Goal: Task Accomplishment & Management: Use online tool/utility

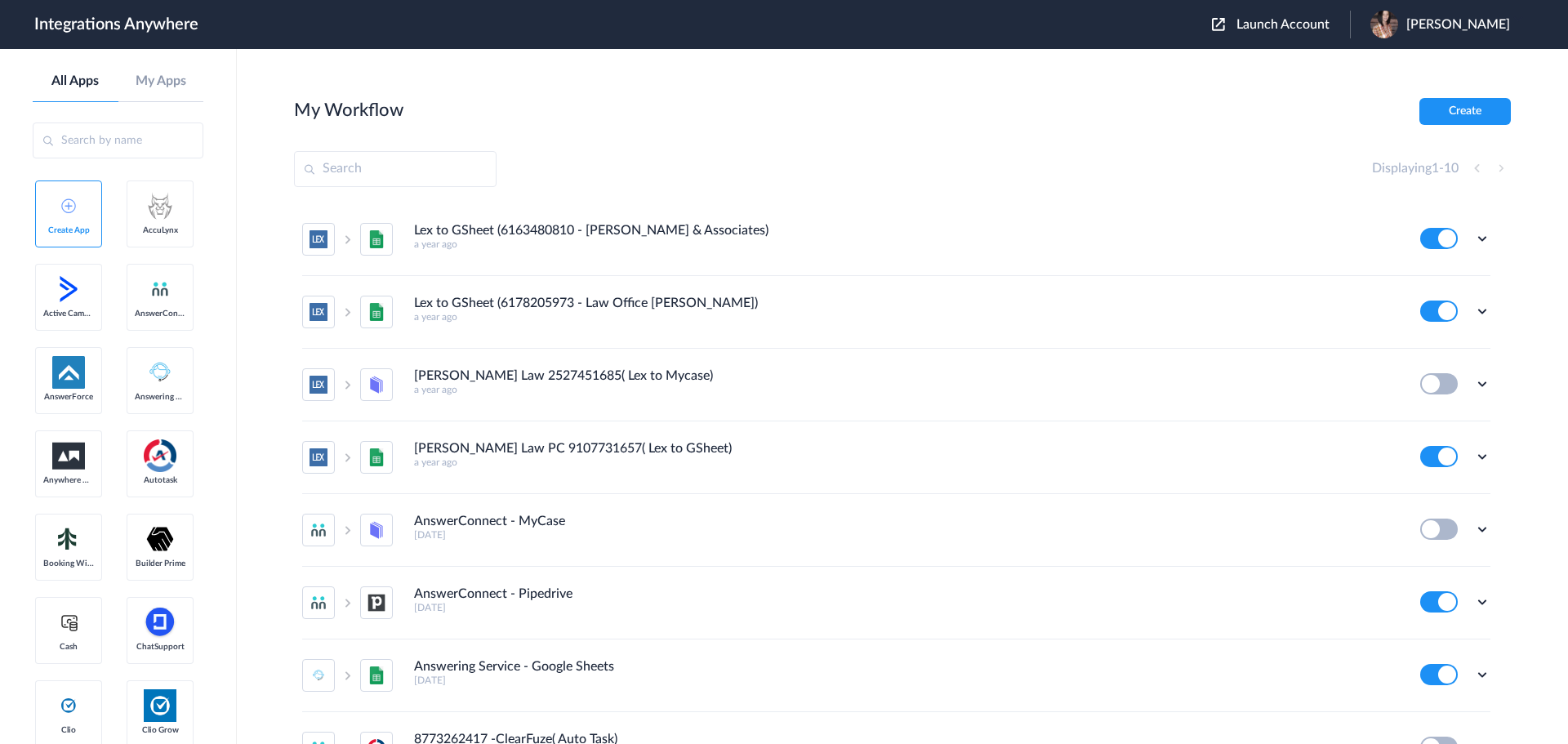
click at [1311, 27] on span "Launch Account" at bounding box center [1282, 24] width 93 height 13
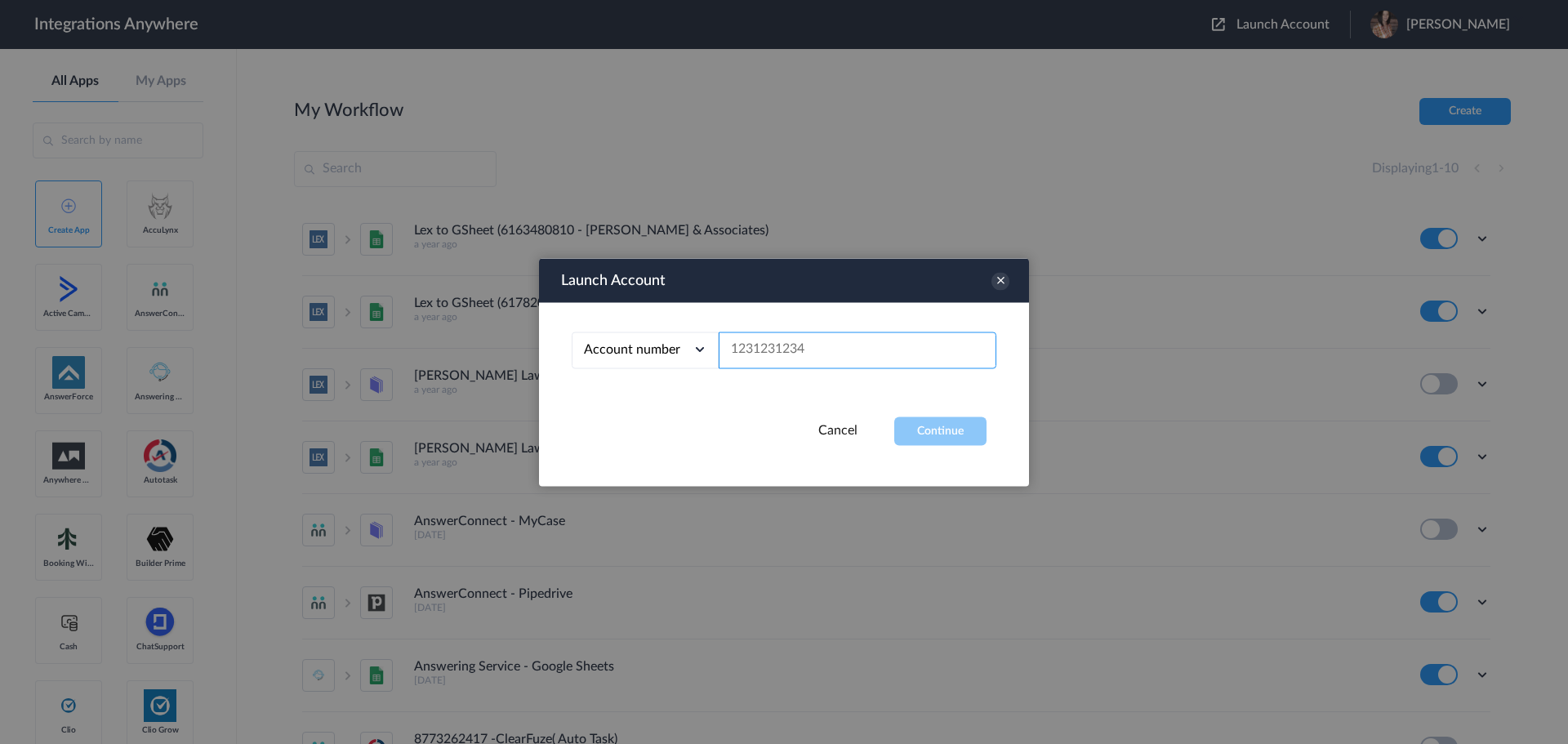
click at [768, 341] on input "text" at bounding box center [857, 349] width 278 height 36
paste input "9804043929"
type input "9804043929"
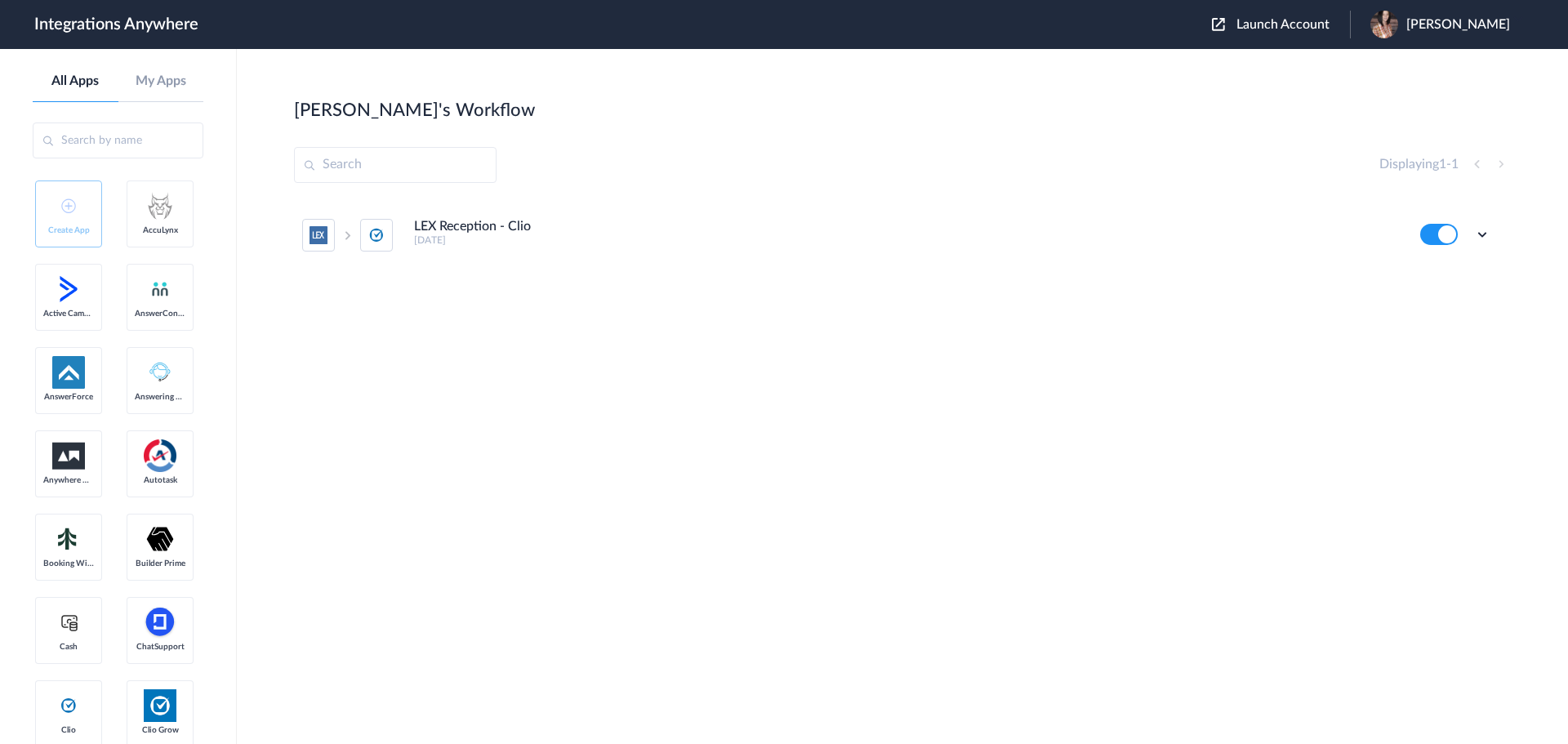
click at [744, 235] on h5 "8 months ago" at bounding box center [906, 240] width 984 height 12
click at [1482, 236] on icon at bounding box center [1483, 234] width 17 height 17
click at [1422, 273] on link "Edit" at bounding box center [1417, 272] width 39 height 12
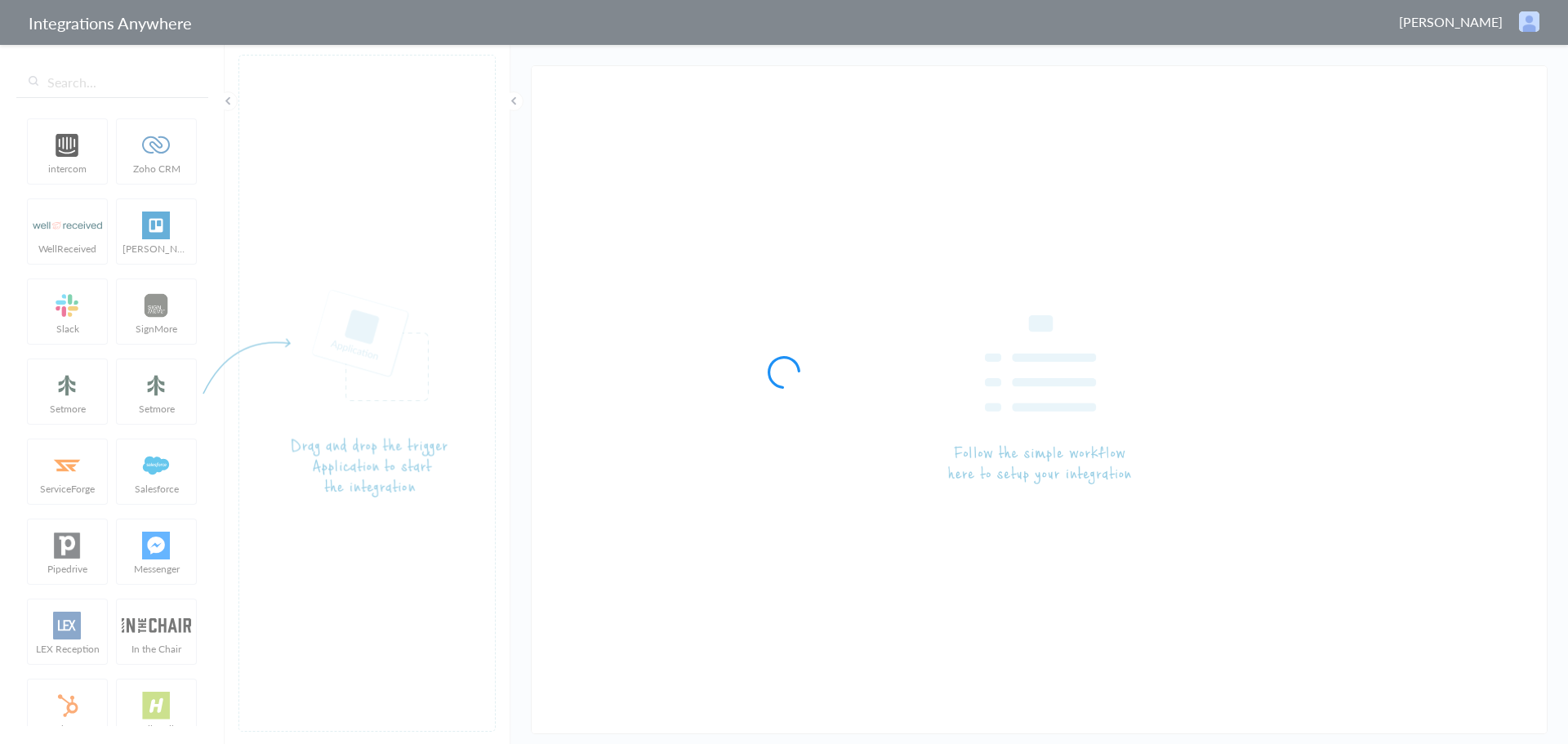
type input "LEX Reception - Clio"
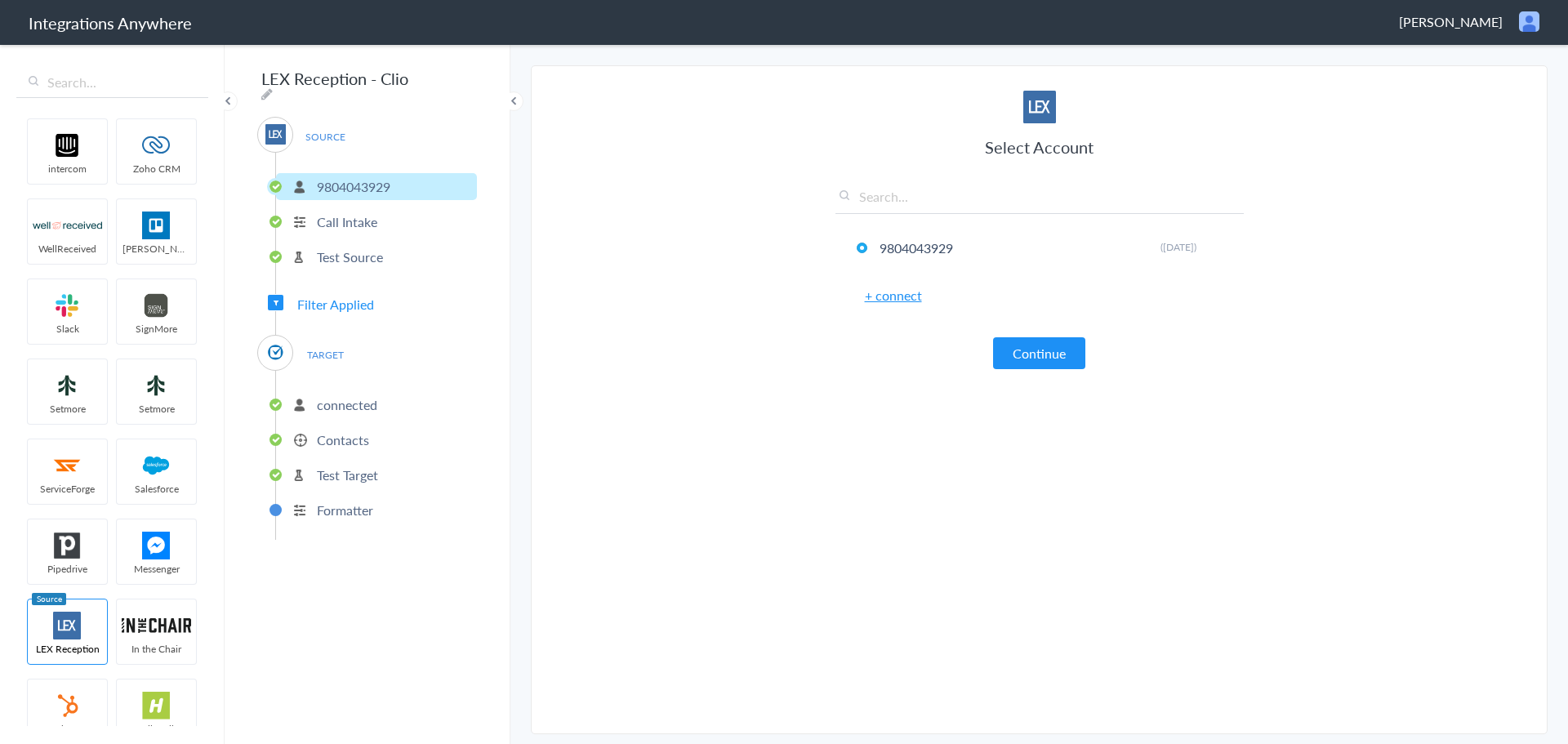
click at [351, 439] on p "Contacts" at bounding box center [343, 439] width 52 height 19
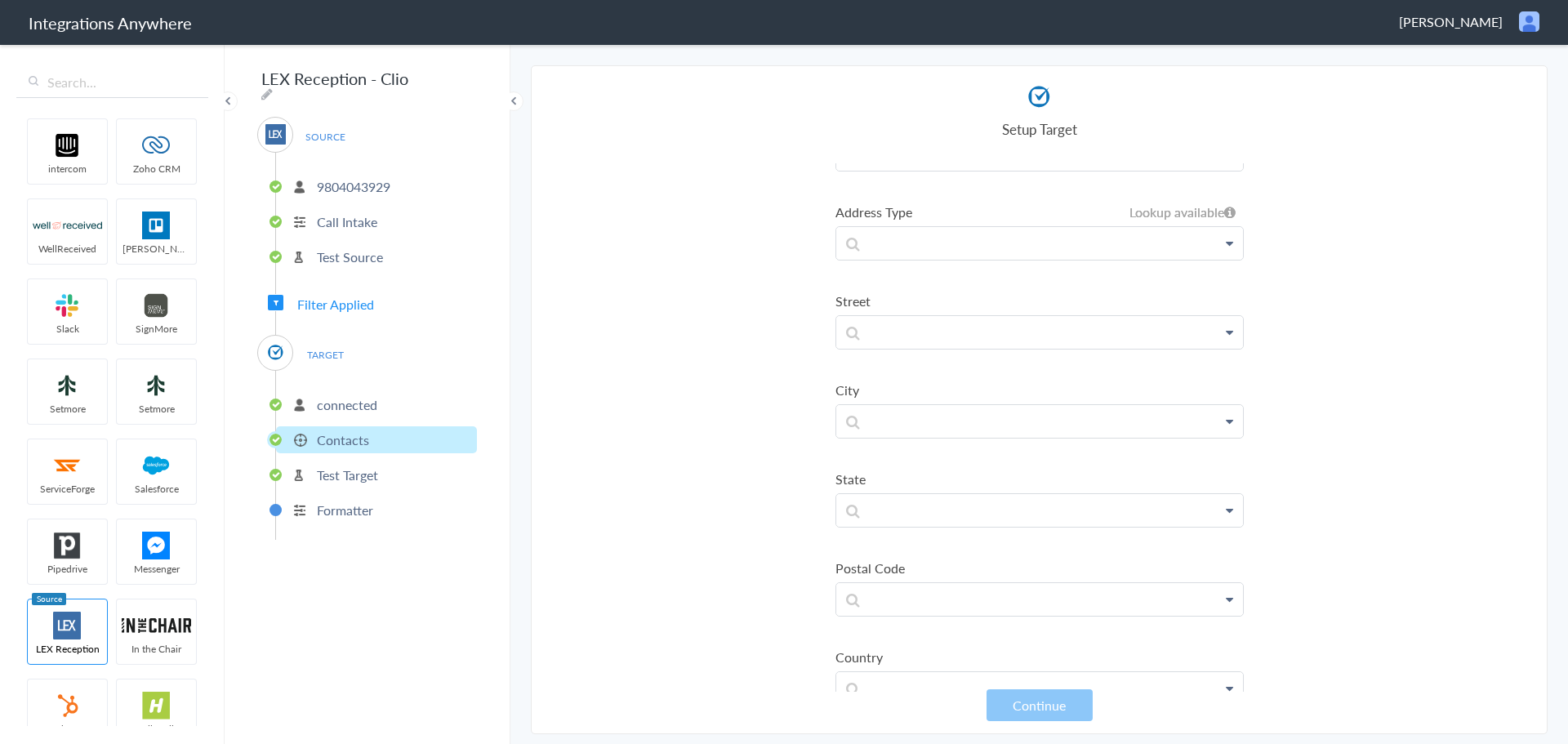
scroll to position [929, 0]
click at [372, 433] on li "Contacts" at bounding box center [376, 439] width 201 height 27
click at [333, 400] on p "connected" at bounding box center [348, 404] width 61 height 19
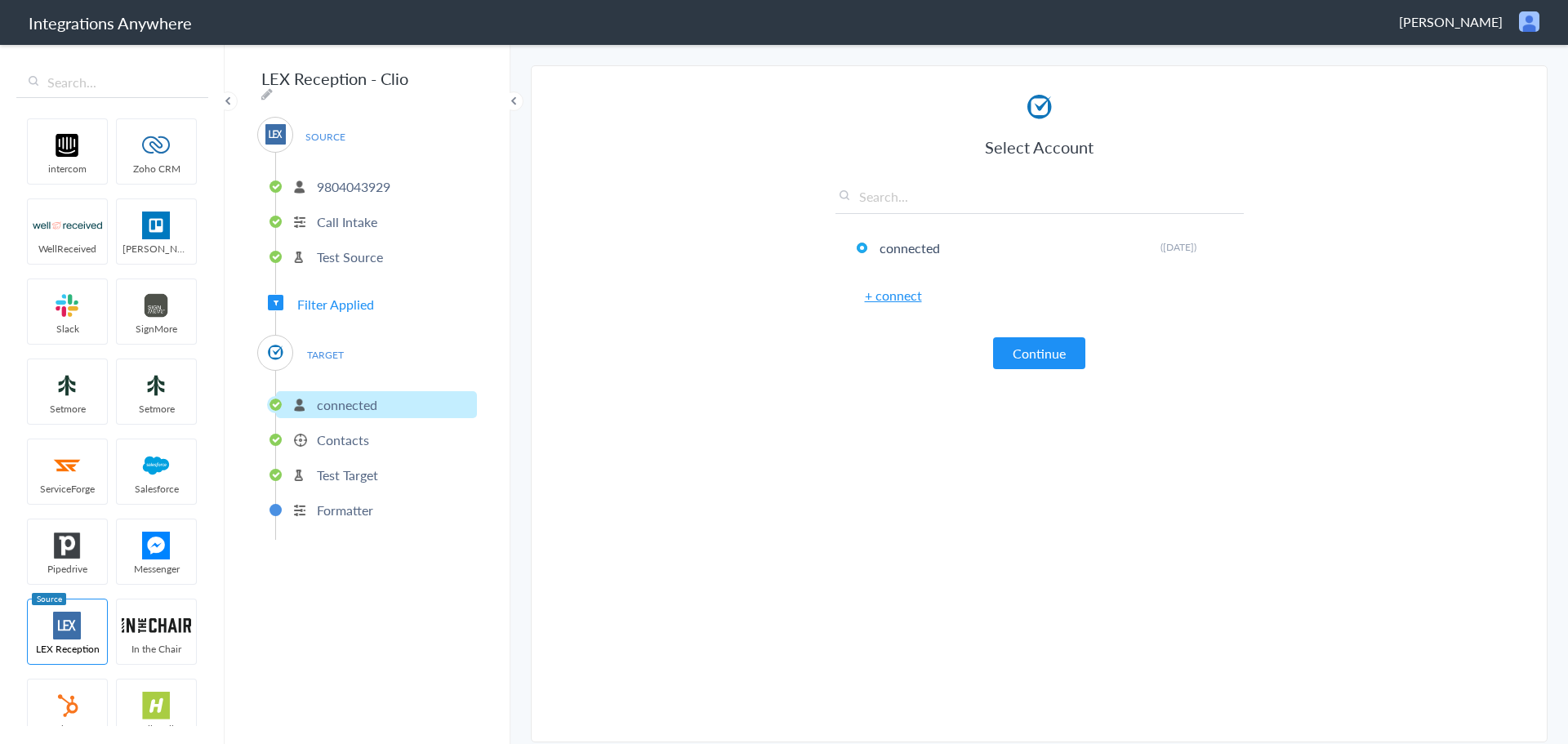
click at [330, 438] on p "Contacts" at bounding box center [343, 439] width 52 height 19
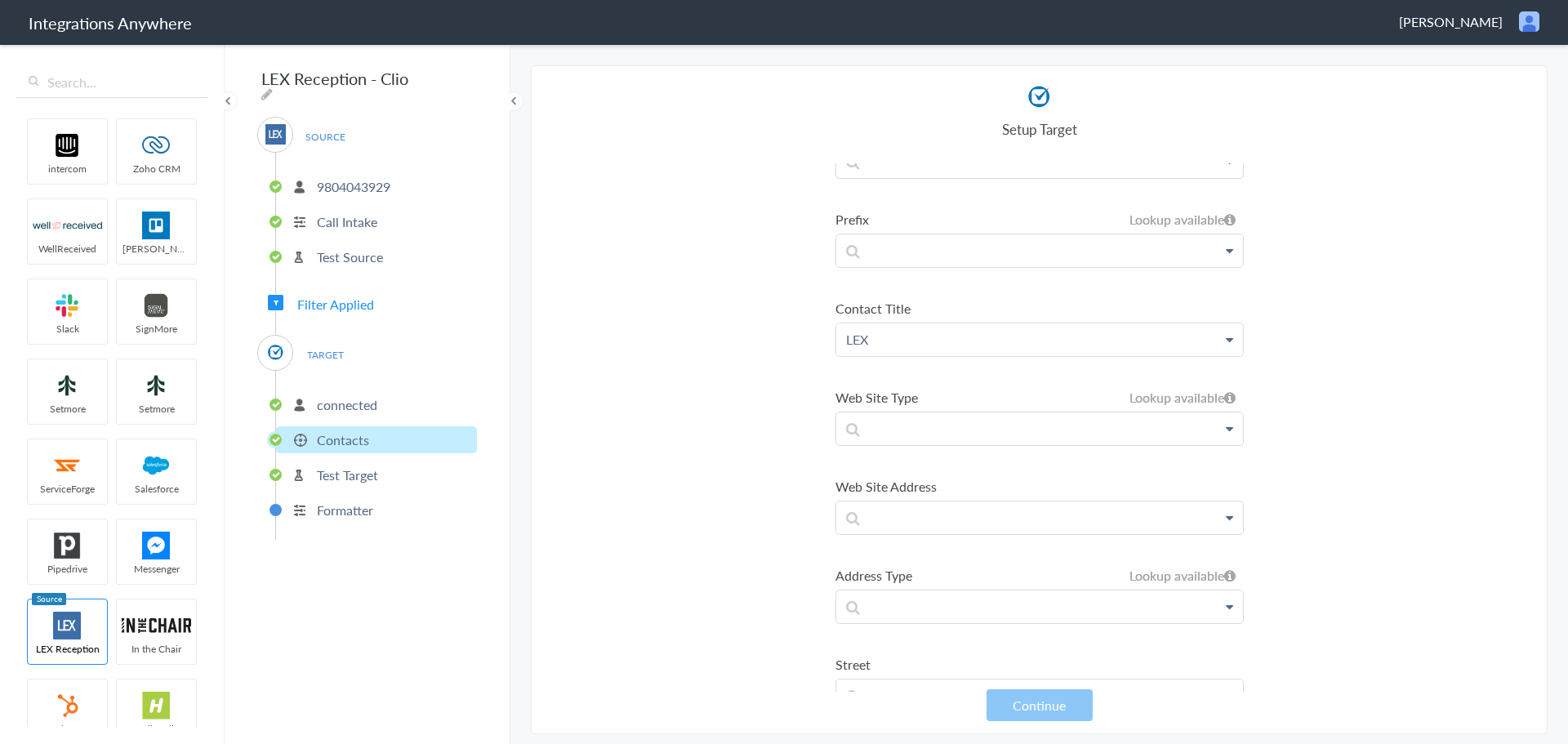
scroll to position [0, 0]
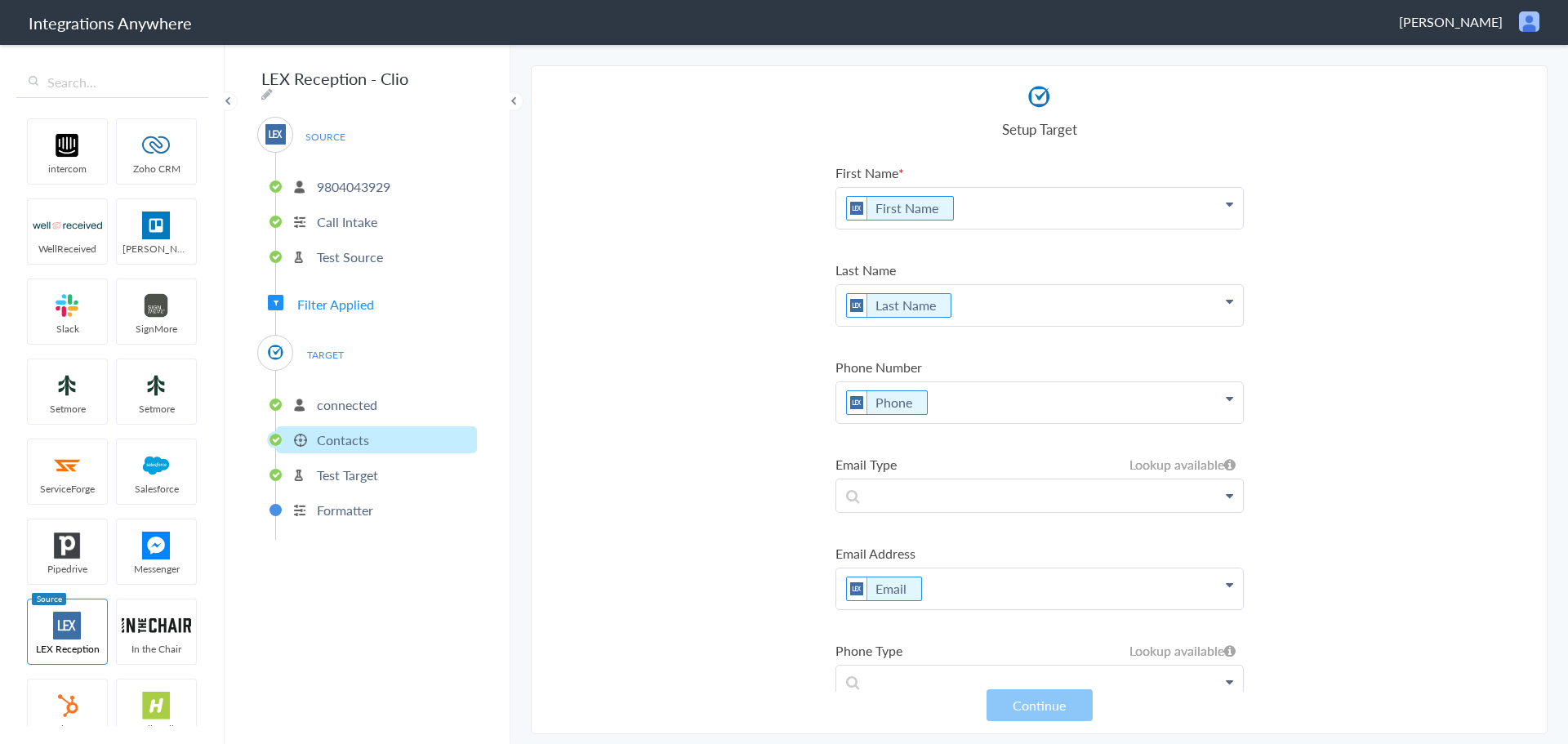
click at [346, 400] on p "connected" at bounding box center [348, 404] width 61 height 19
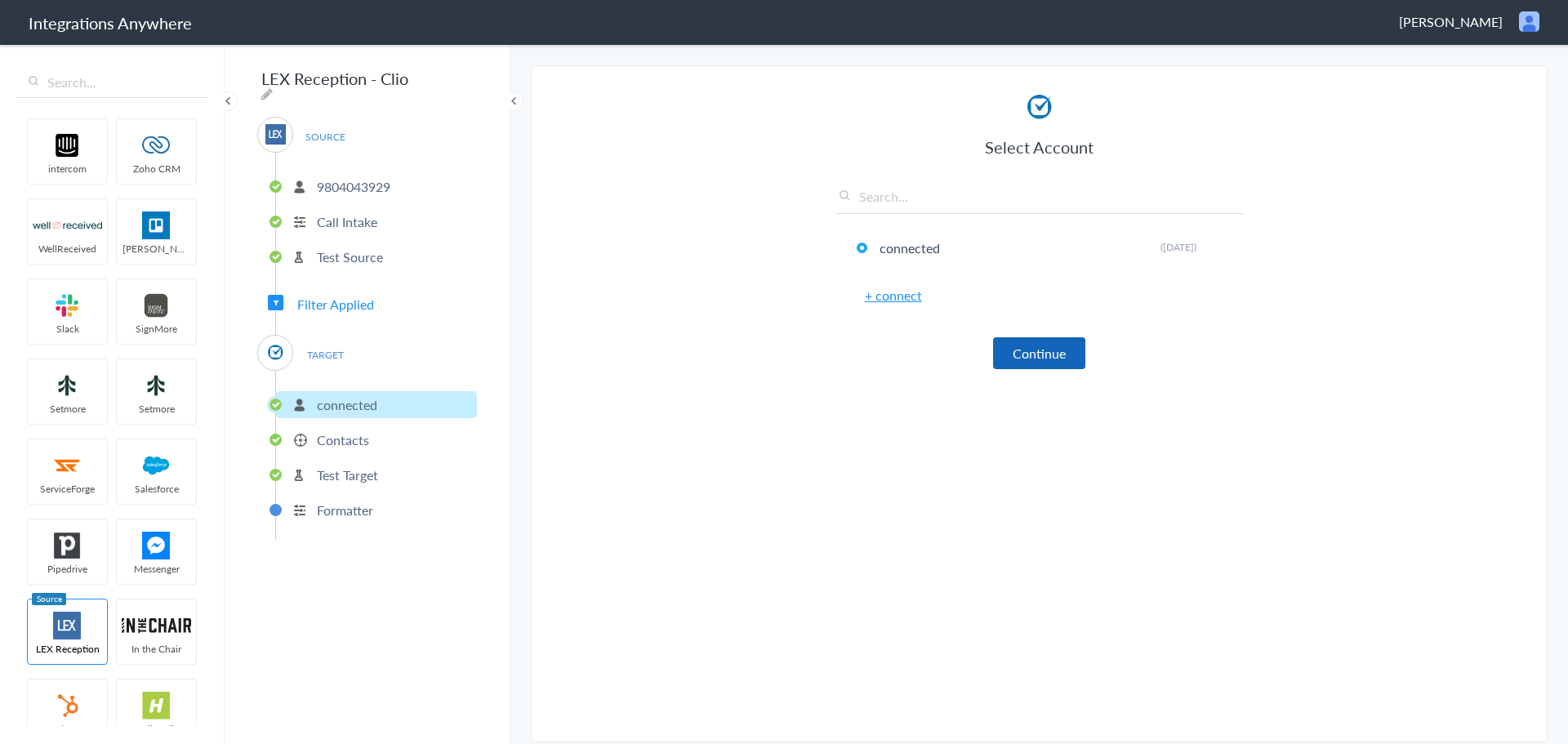
click at [1036, 358] on button "Continue" at bounding box center [1040, 353] width 92 height 31
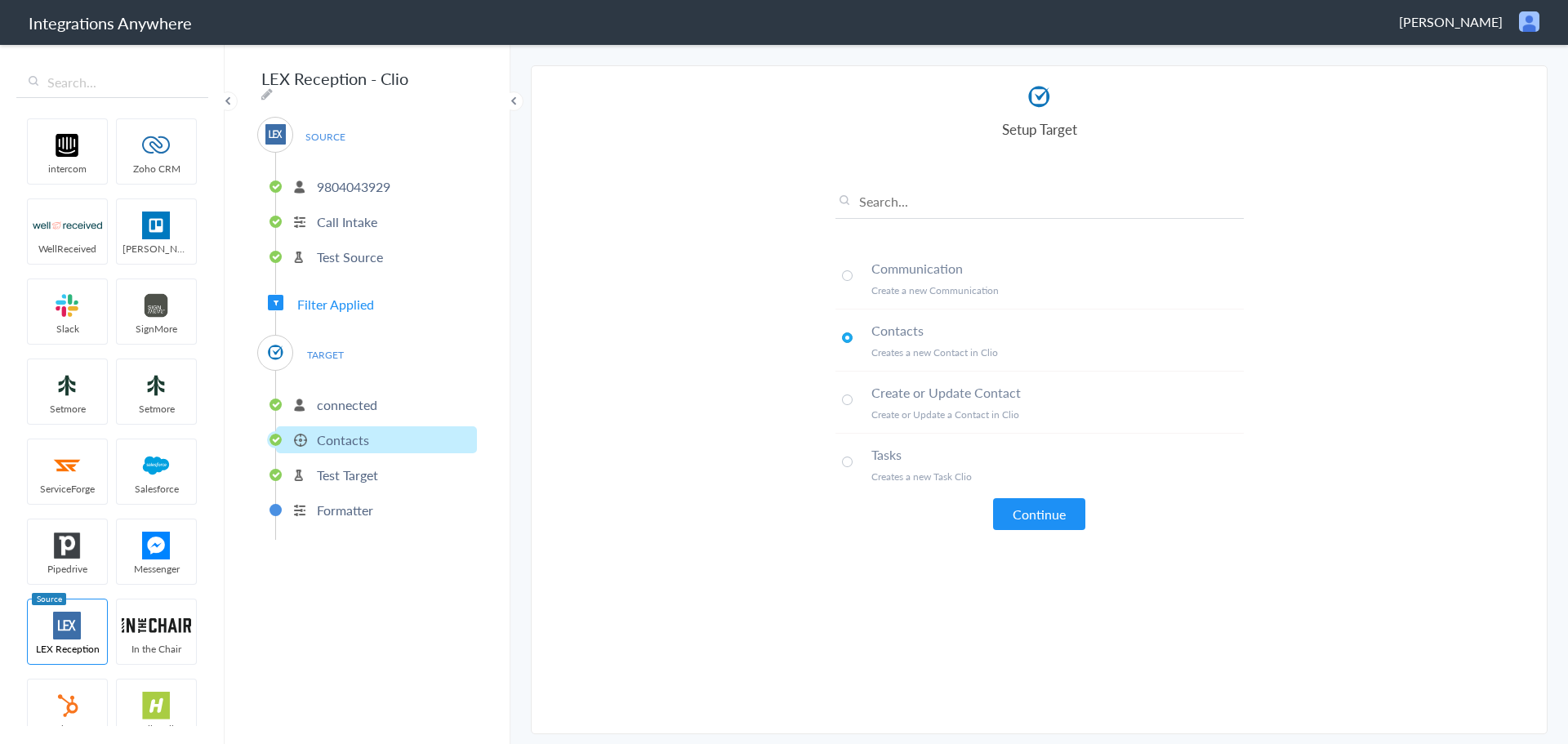
drag, startPoint x: 843, startPoint y: 702, endPoint x: 911, endPoint y: 648, distance: 86.8
click at [843, 702] on article "Select Account connected Rename Delete (8 months ago) + connect Continue Setup …" at bounding box center [1040, 399] width 408 height 634
click at [1044, 517] on button "Continue" at bounding box center [1040, 513] width 92 height 31
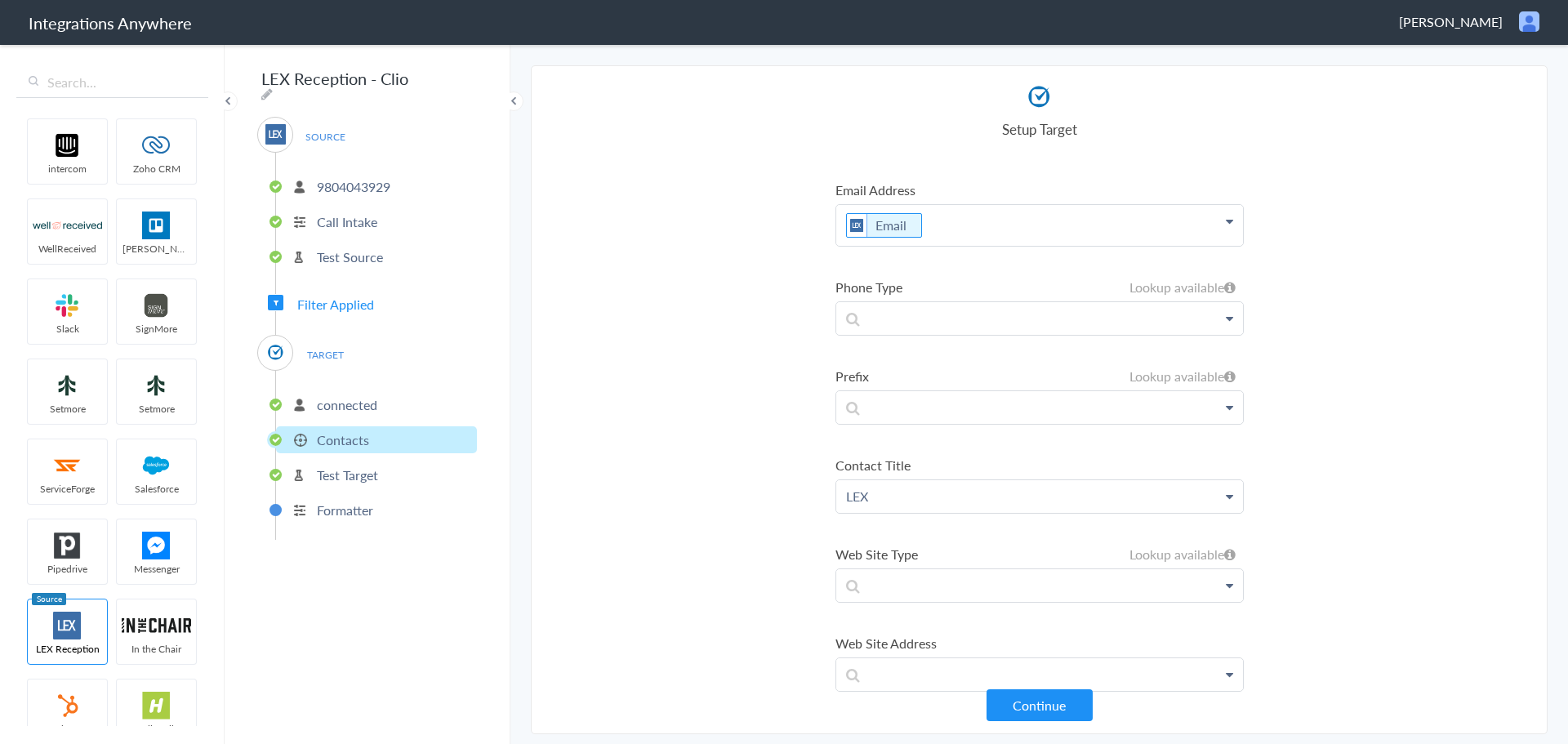
scroll to position [357, 0]
